Goal: Transaction & Acquisition: Register for event/course

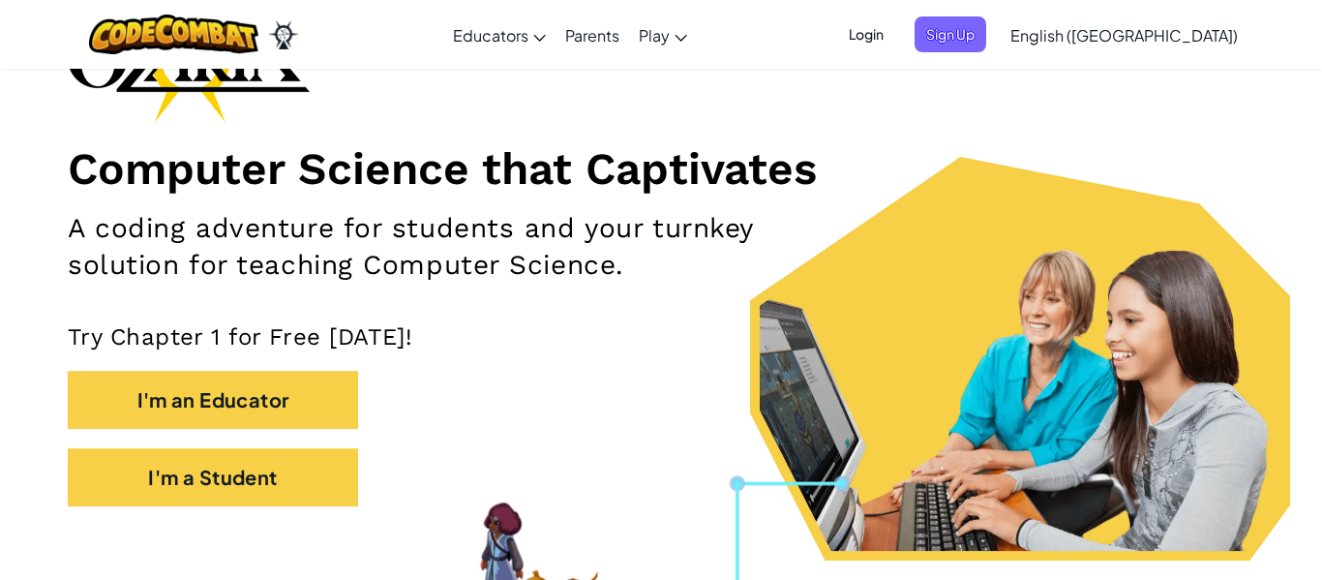
scroll to position [194, 0]
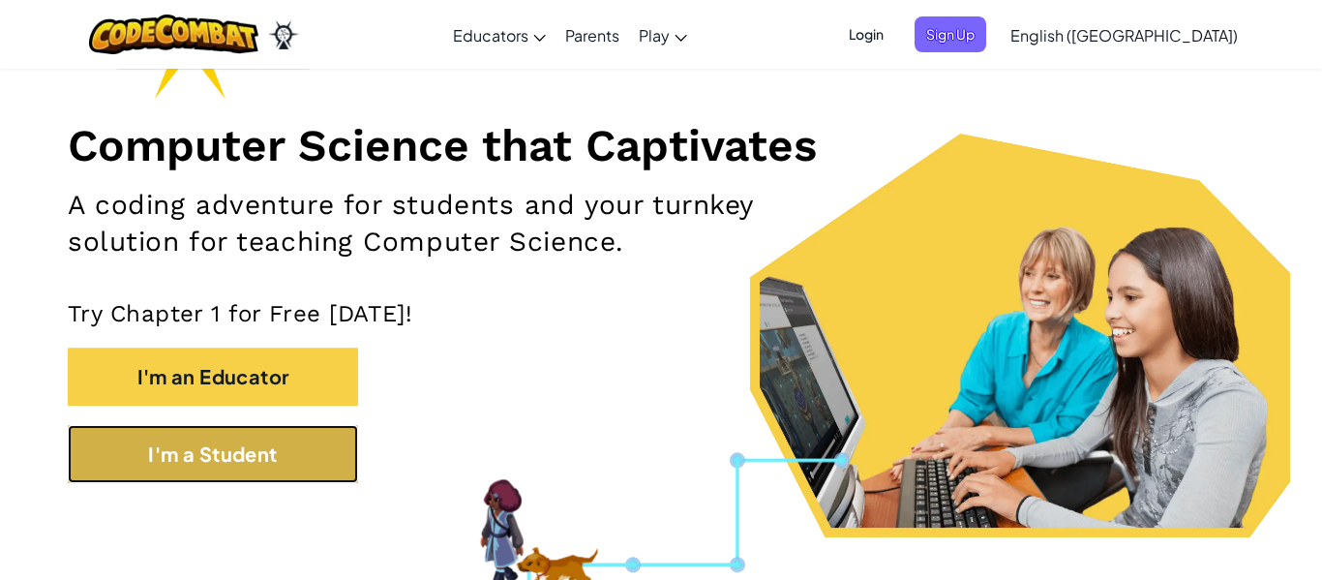
click at [141, 474] on button "I'm a Student" at bounding box center [213, 454] width 290 height 58
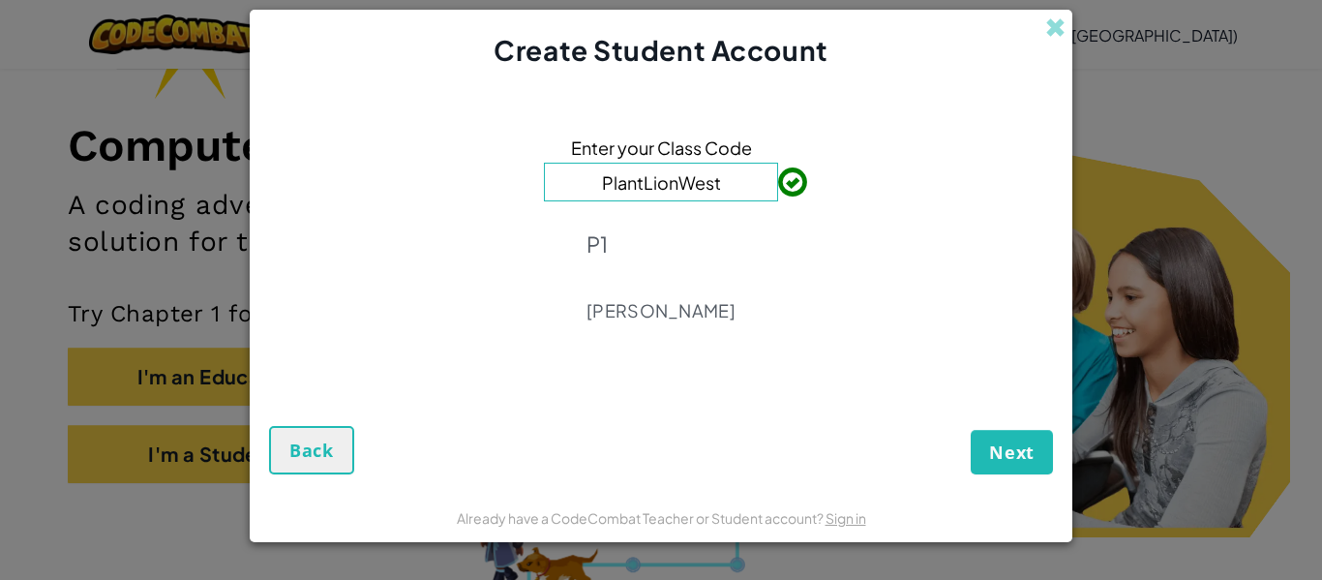
type input "PlantLionWest"
click at [1029, 442] on span "Next" at bounding box center [1011, 451] width 45 height 23
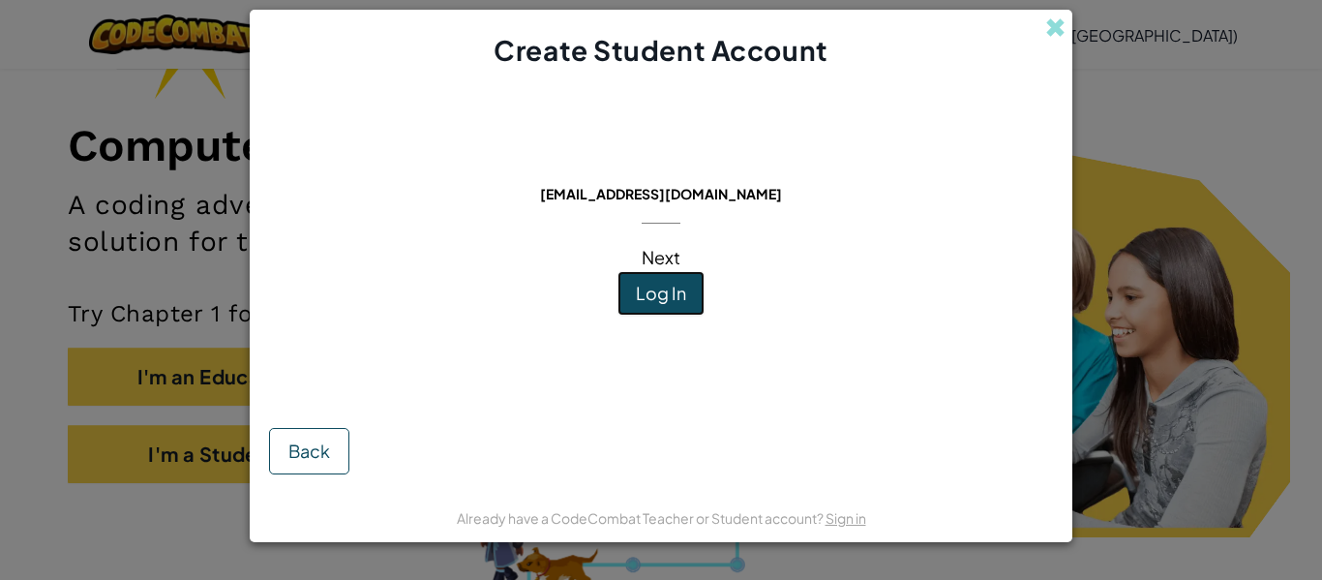
click at [663, 302] on span "Log In" at bounding box center [661, 293] width 50 height 22
